Goal: Information Seeking & Learning: Learn about a topic

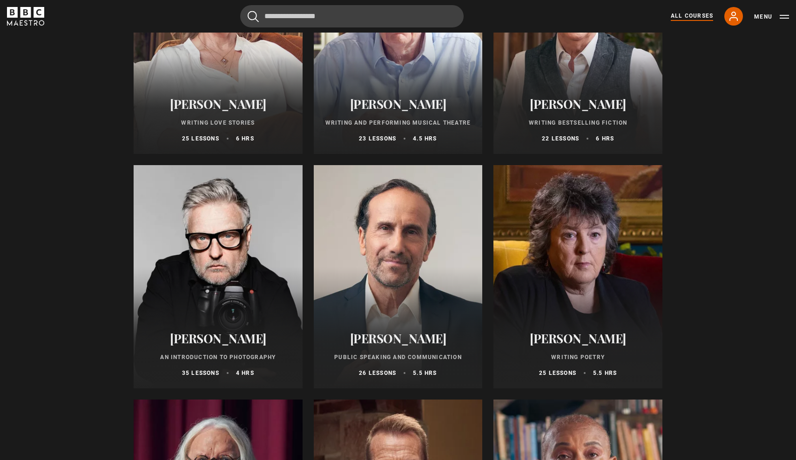
scroll to position [1862, 0]
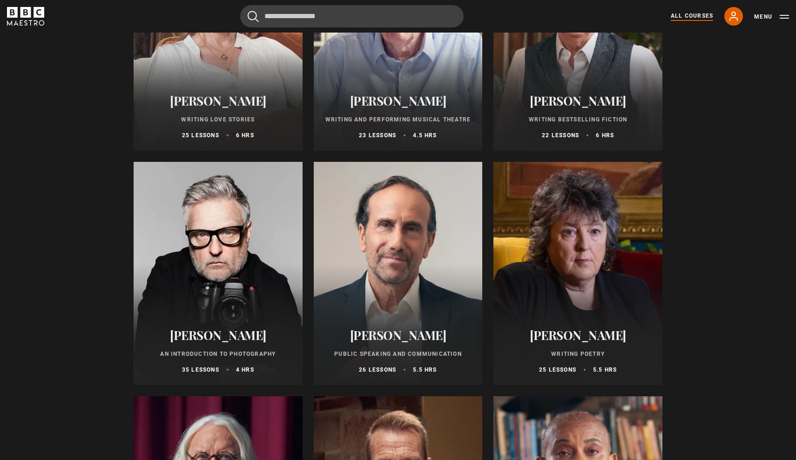
click at [422, 290] on div at bounding box center [398, 273] width 169 height 223
click at [386, 283] on div at bounding box center [398, 273] width 169 height 223
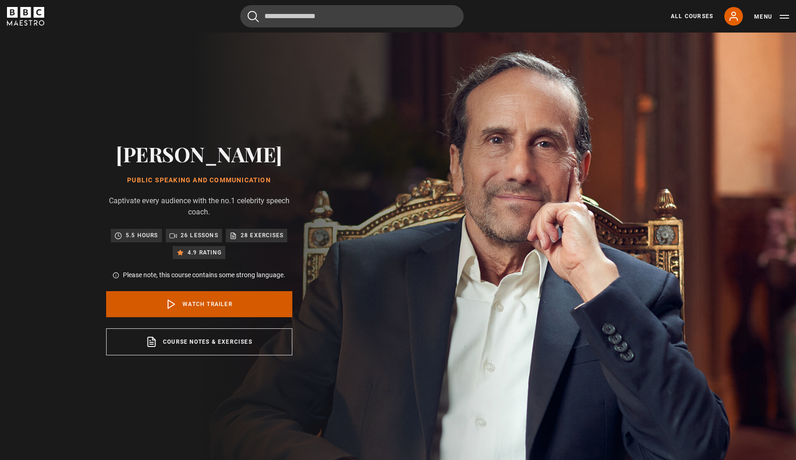
click at [235, 303] on link "Watch Trailer" at bounding box center [199, 304] width 186 height 26
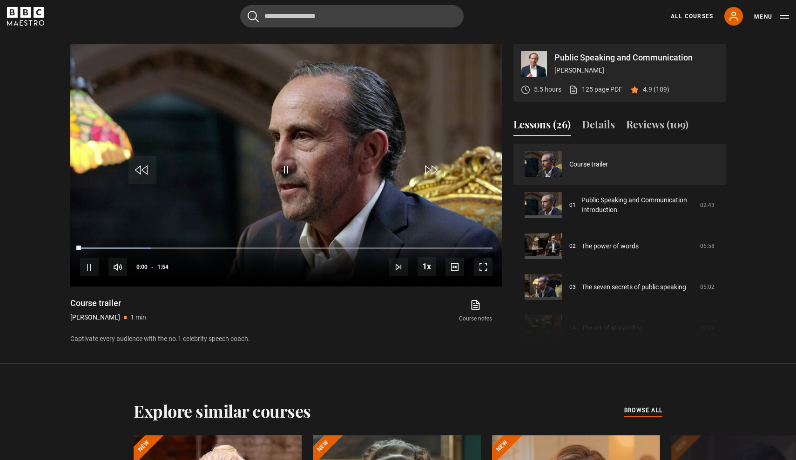
scroll to position [465, 0]
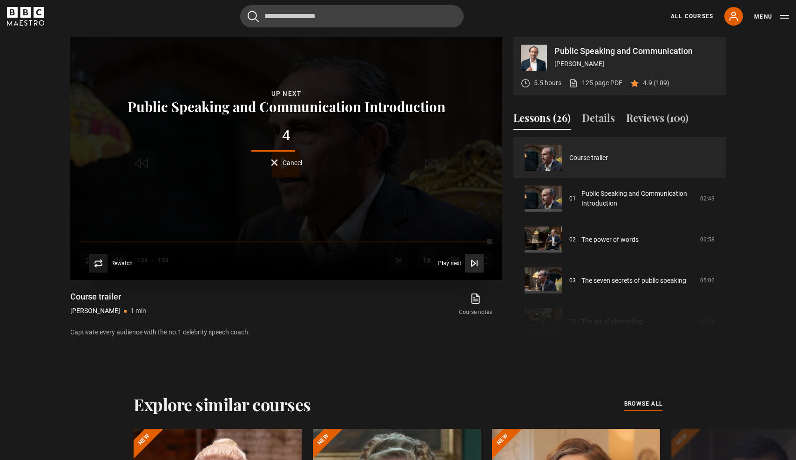
click at [445, 267] on button "Play next Play next" at bounding box center [461, 263] width 46 height 19
click at [470, 263] on icon "Video Player" at bounding box center [474, 263] width 9 height 9
click at [474, 263] on icon "Video Player" at bounding box center [473, 263] width 4 height 6
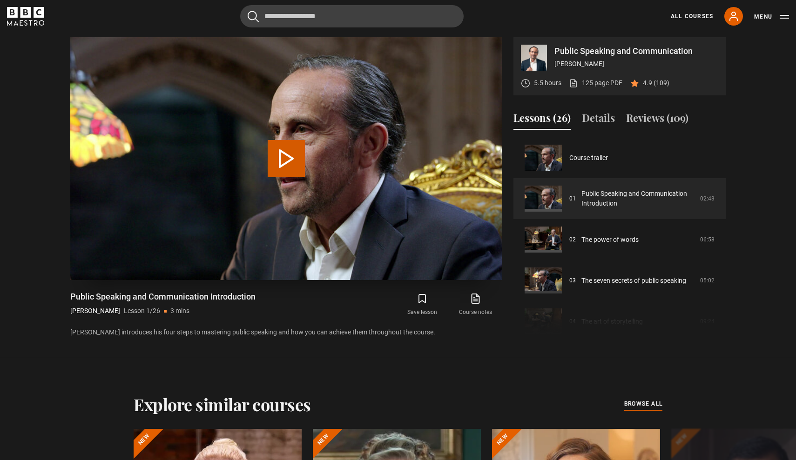
click at [327, 177] on video "Video Player" at bounding box center [286, 158] width 432 height 243
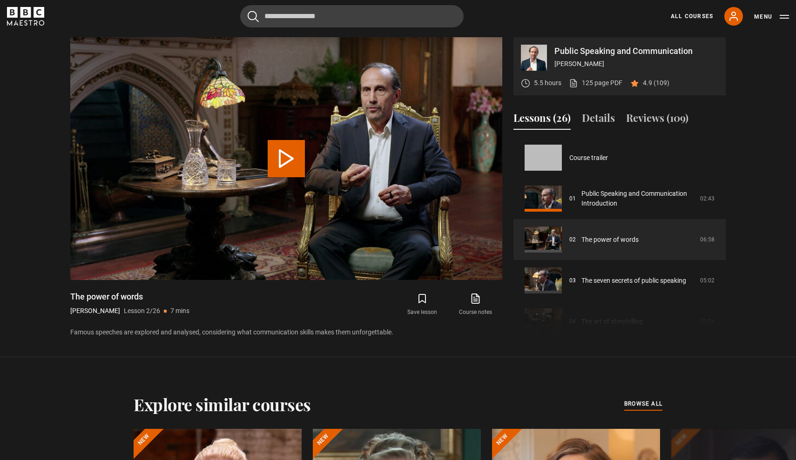
scroll to position [41, 0]
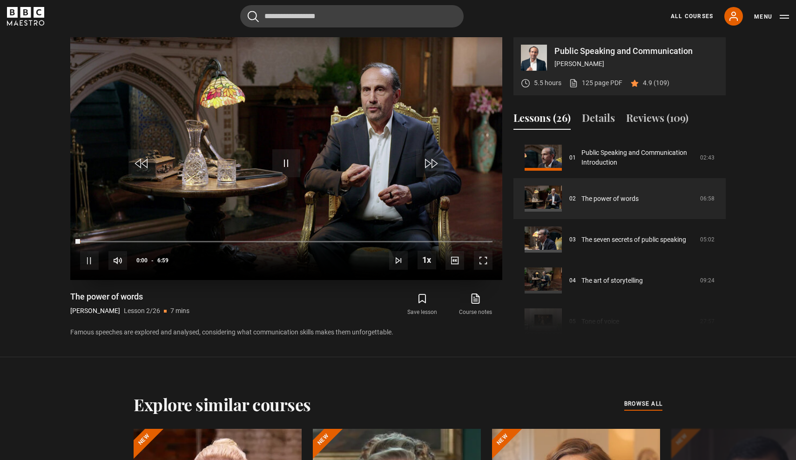
click at [275, 157] on video-js "Video Player is loading. Play Lesson The power of words 10s Skip Back 10 second…" at bounding box center [286, 158] width 432 height 243
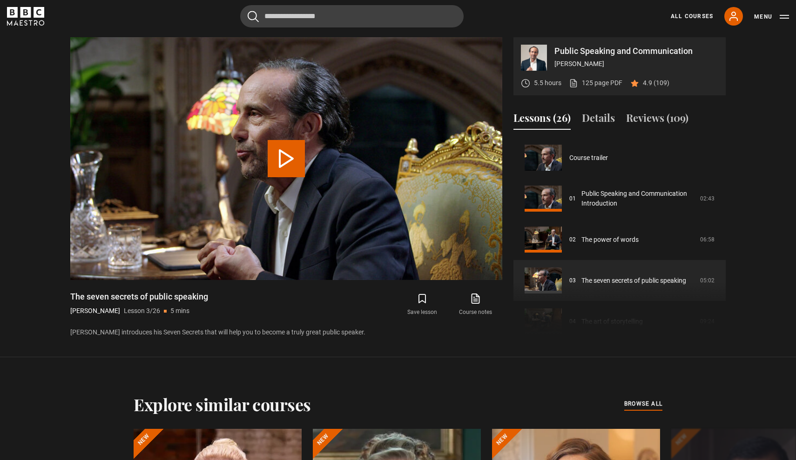
scroll to position [82, 0]
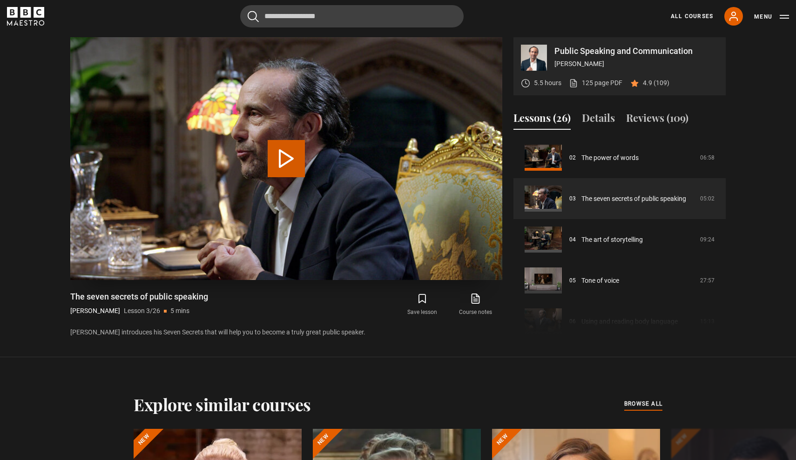
click at [288, 158] on button "Play Lesson The seven secrets of public speaking" at bounding box center [286, 158] width 37 height 37
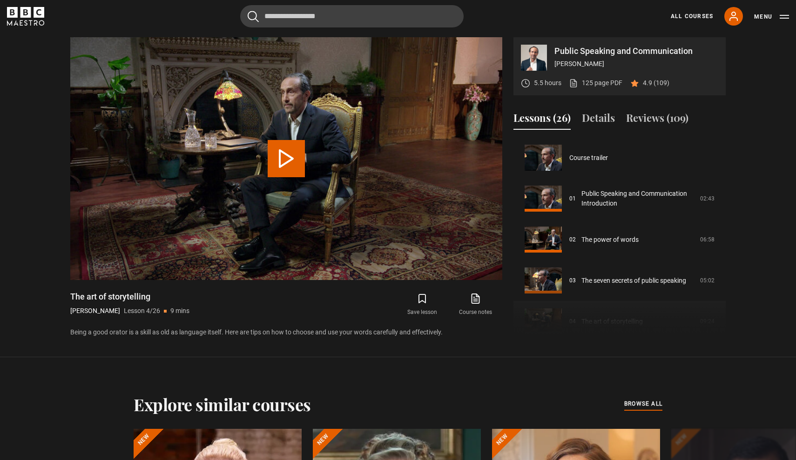
click at [287, 158] on button "Play Lesson The art of storytelling" at bounding box center [286, 158] width 37 height 37
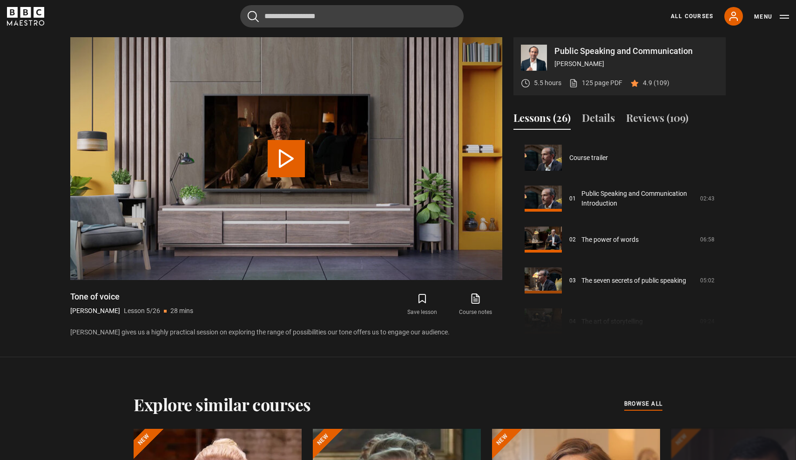
scroll to position [164, 0]
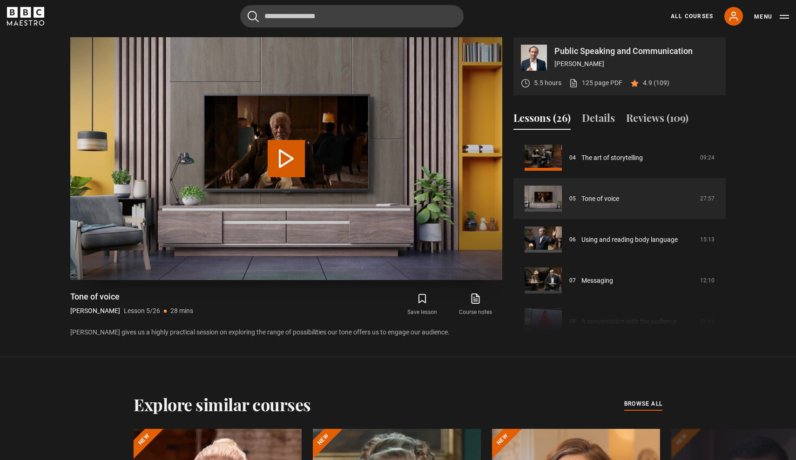
drag, startPoint x: 280, startPoint y: 150, endPoint x: 283, endPoint y: 143, distance: 7.5
click at [280, 149] on button "Play Lesson Tone of voice" at bounding box center [286, 158] width 37 height 37
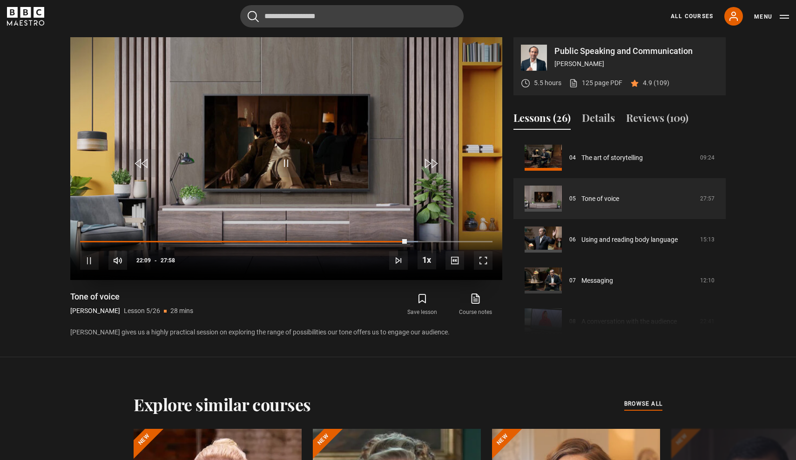
click at [287, 159] on span "Video Player" at bounding box center [286, 163] width 28 height 28
